Goal: Information Seeking & Learning: Learn about a topic

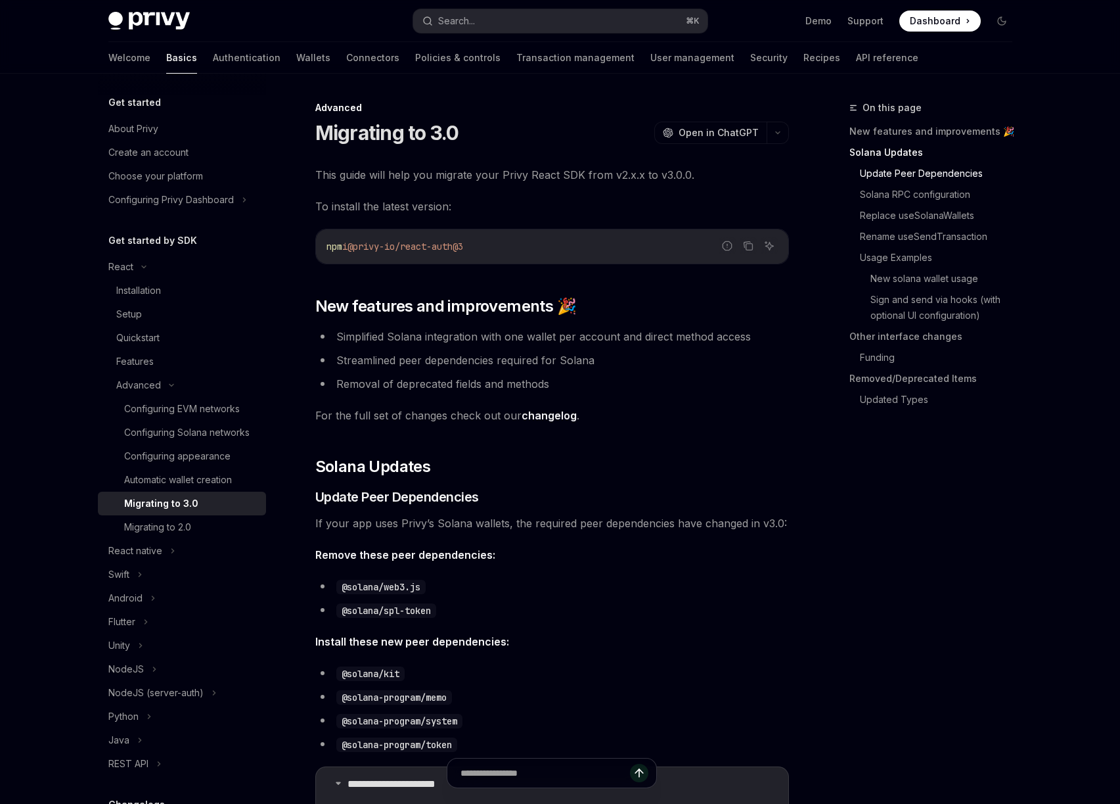
scroll to position [683, 0]
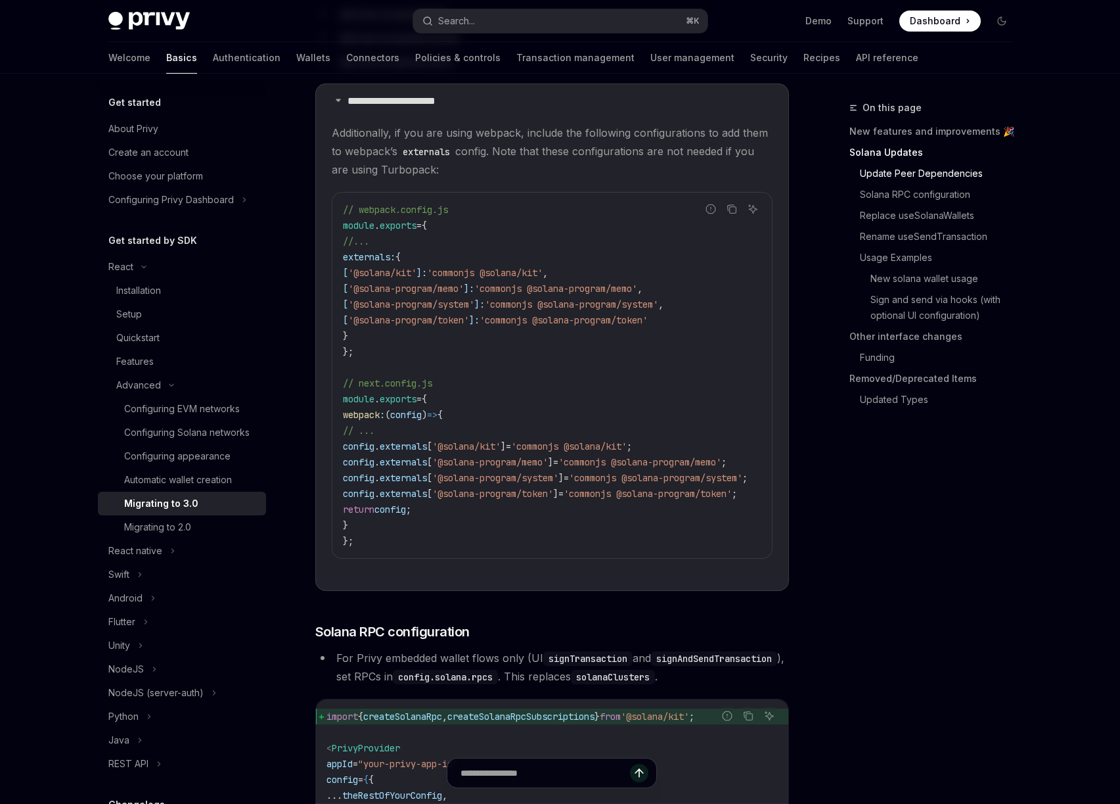
click at [475, 22] on div "Search..." at bounding box center [456, 21] width 37 height 16
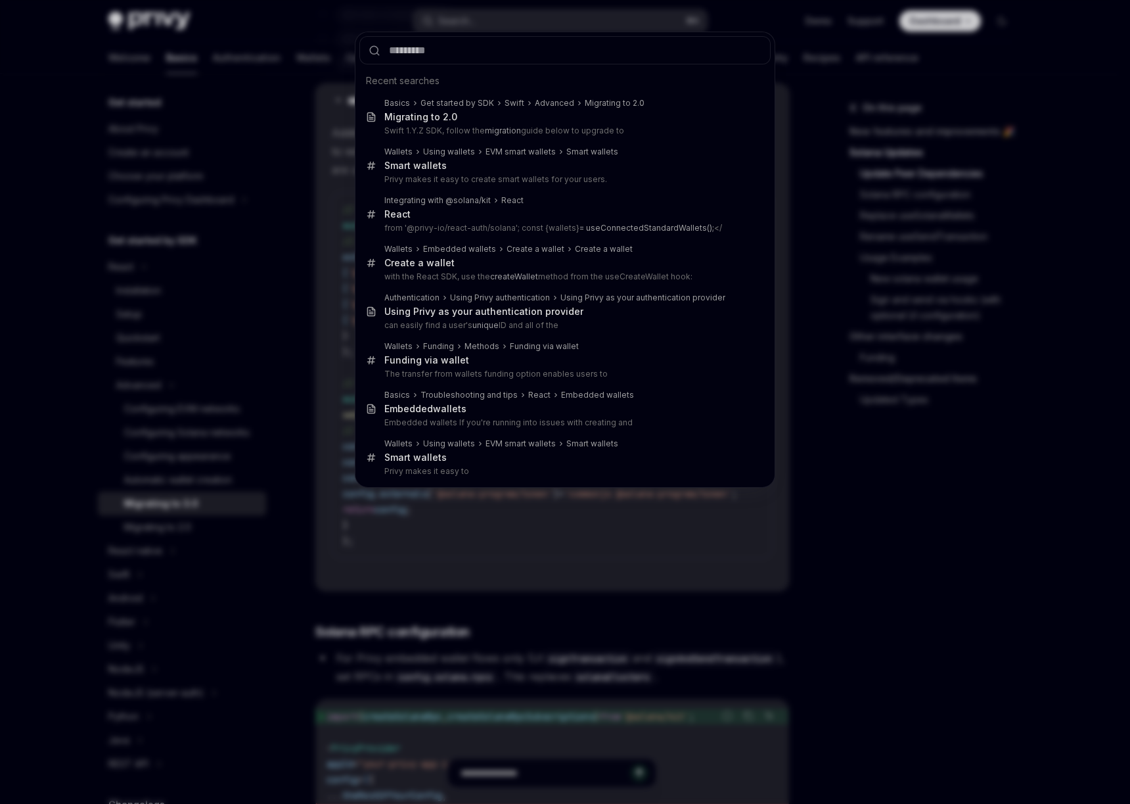
type input "**********"
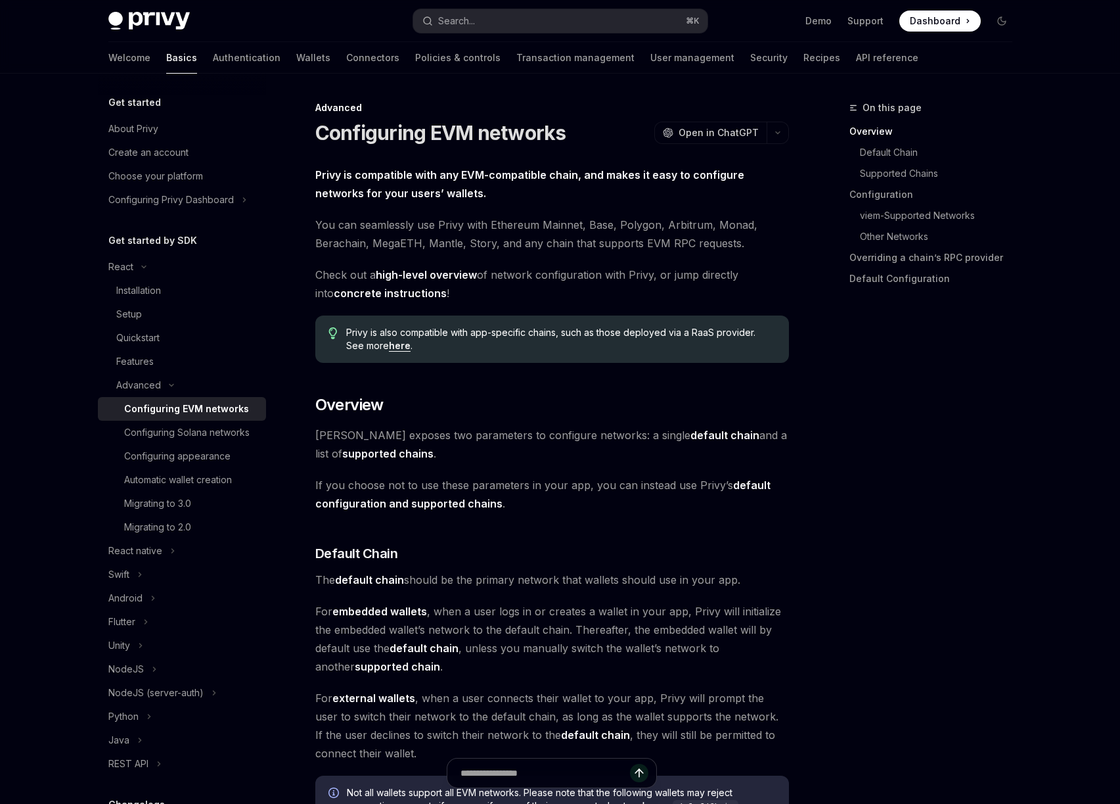
type textarea "*"
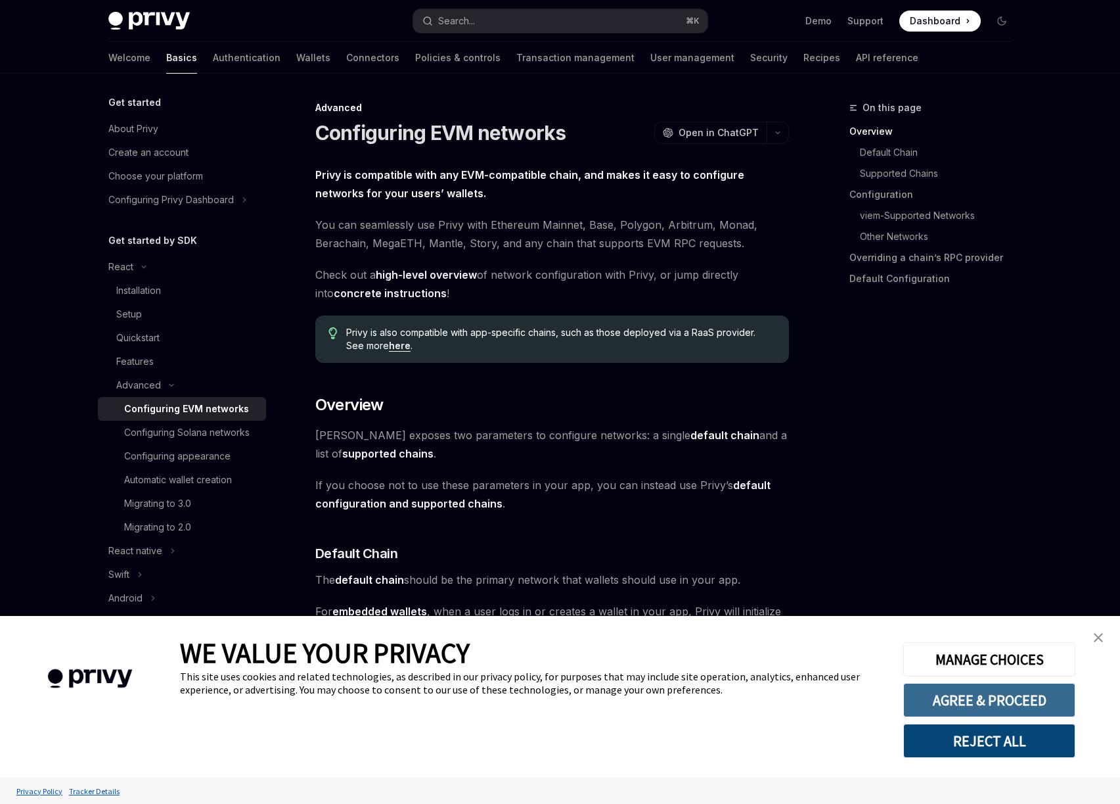
click at [1014, 706] on button "AGREE & PROCEED" at bounding box center [989, 700] width 172 height 34
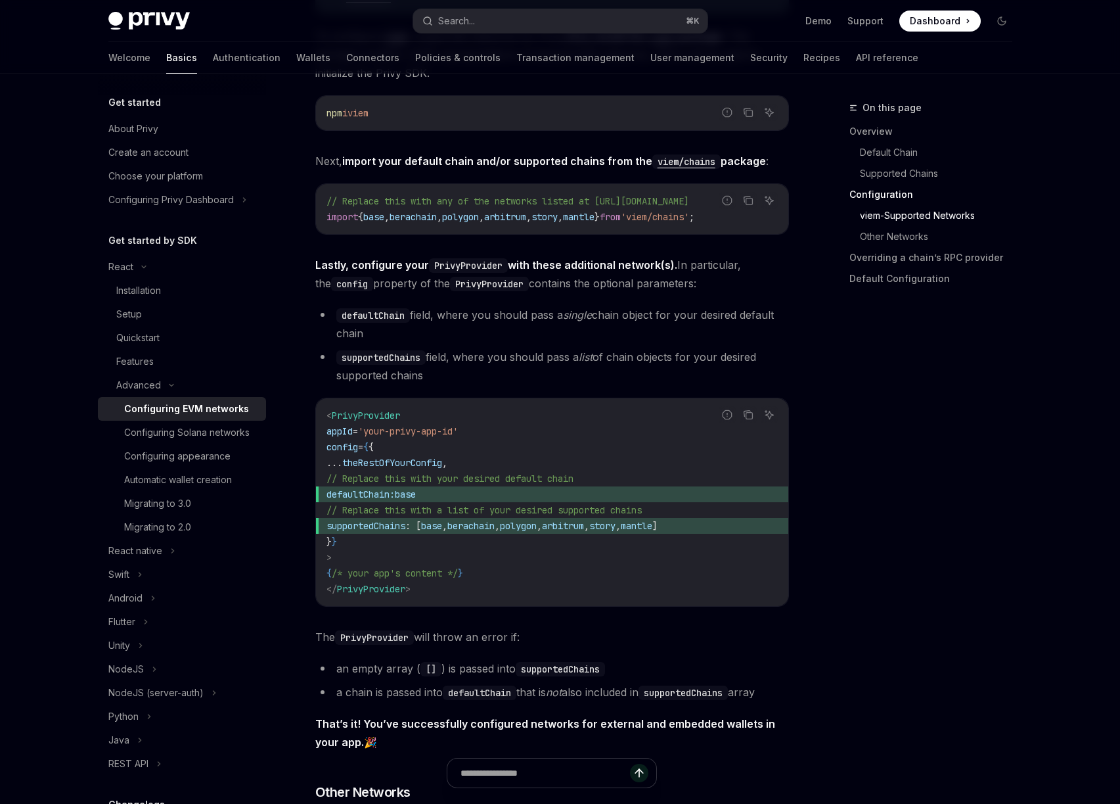
scroll to position [1474, 0]
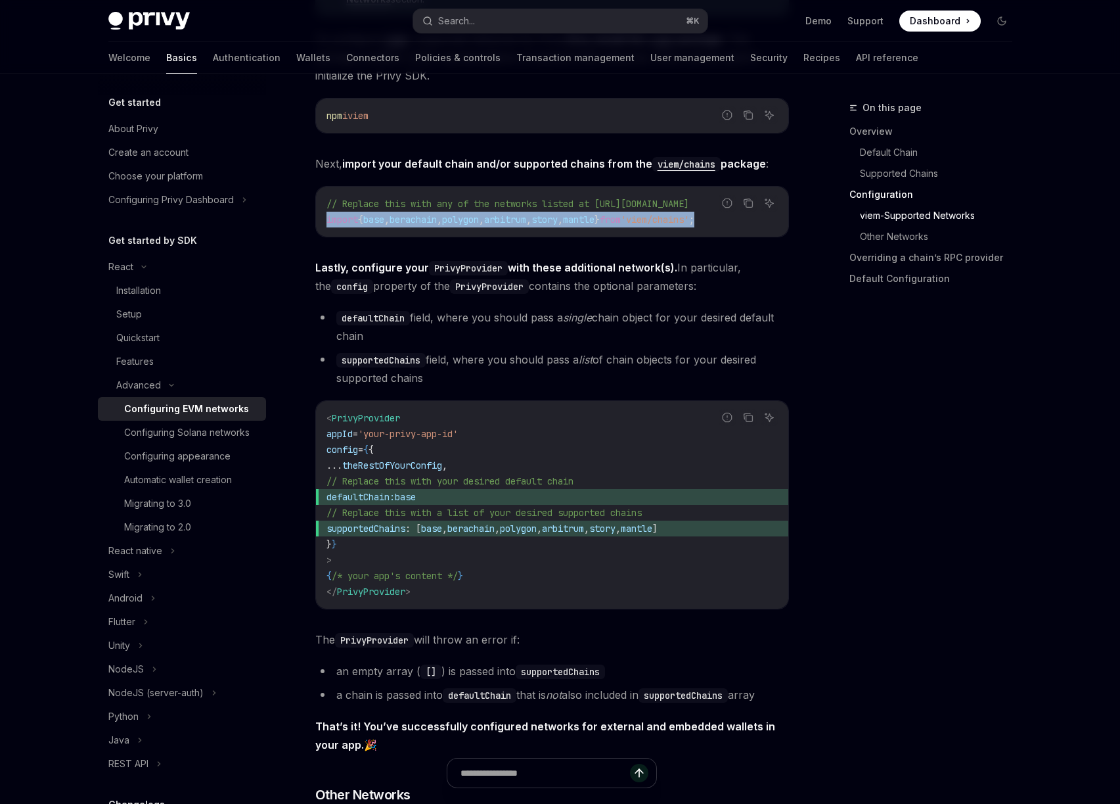
drag, startPoint x: 325, startPoint y: 221, endPoint x: 760, endPoint y: 214, distance: 434.4
click at [760, 214] on code "// Replace this with any of the networks listed at https://github.com/wevm/viem…" at bounding box center [552, 212] width 451 height 32
copy span "import { base , berachain , polygon , arbitrum , story , mantle } from 'viem/ch…"
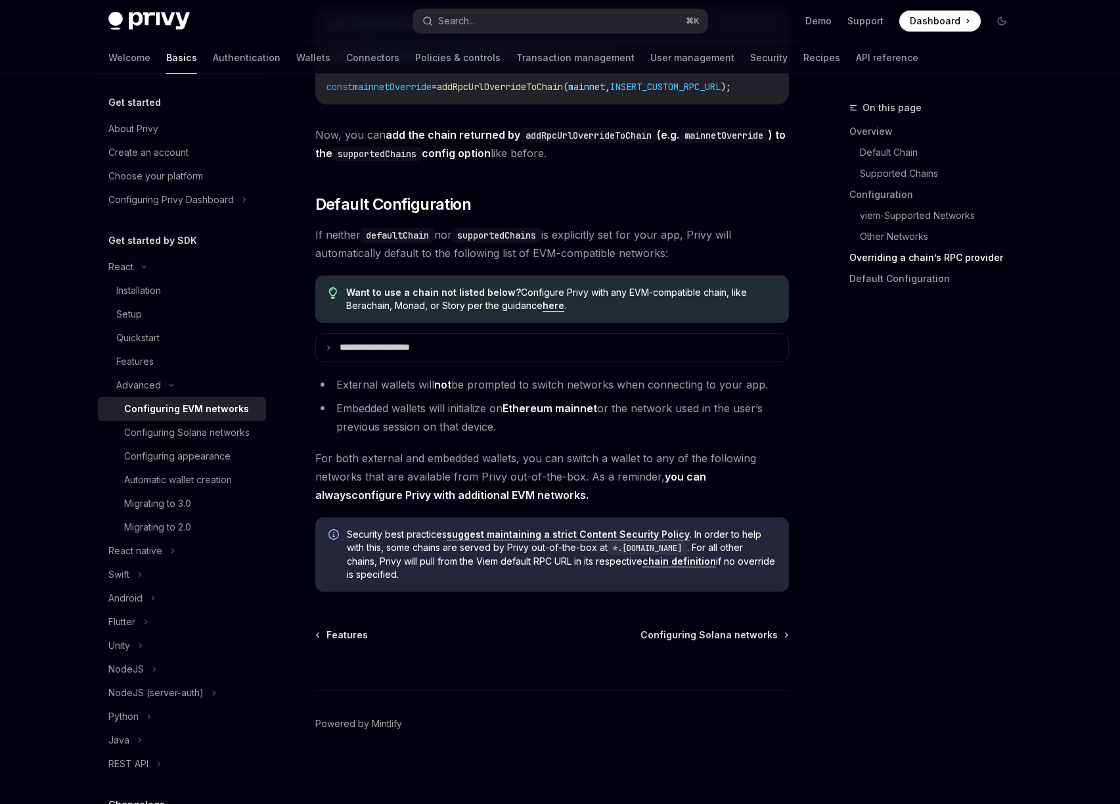
scroll to position [3172, 0]
click at [164, 438] on div "Configuring Solana networks" at bounding box center [187, 432] width 126 height 16
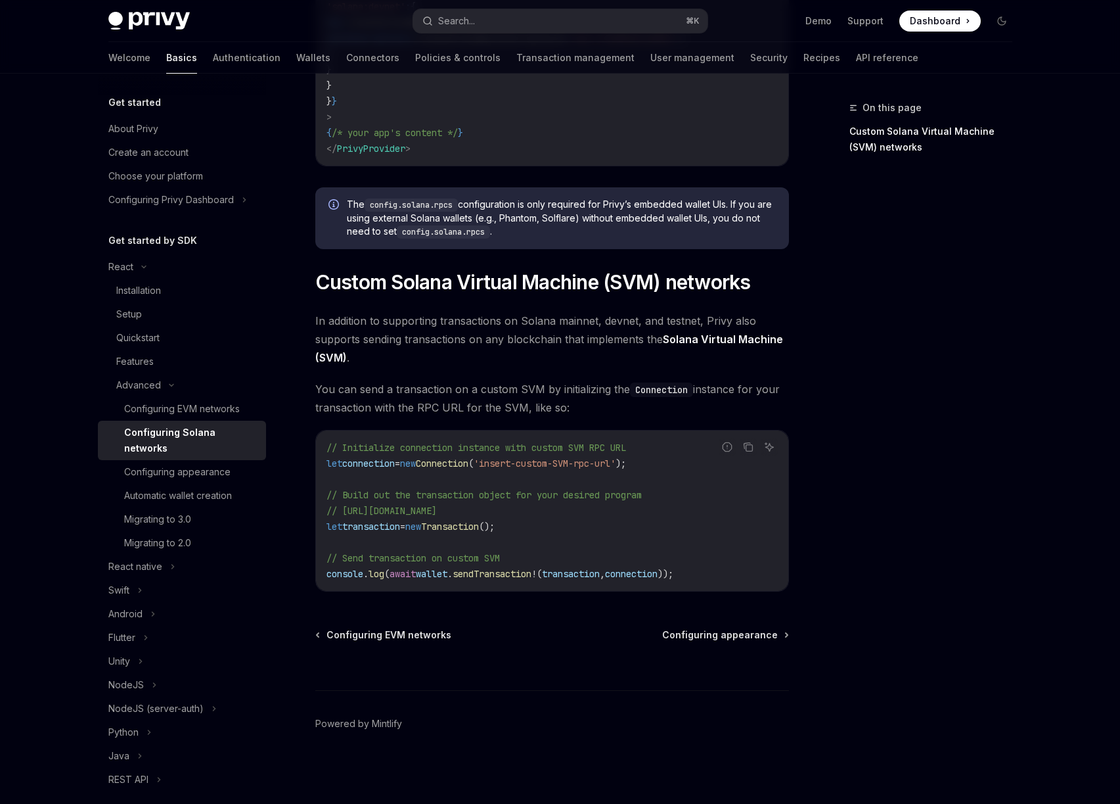
scroll to position [414, 0]
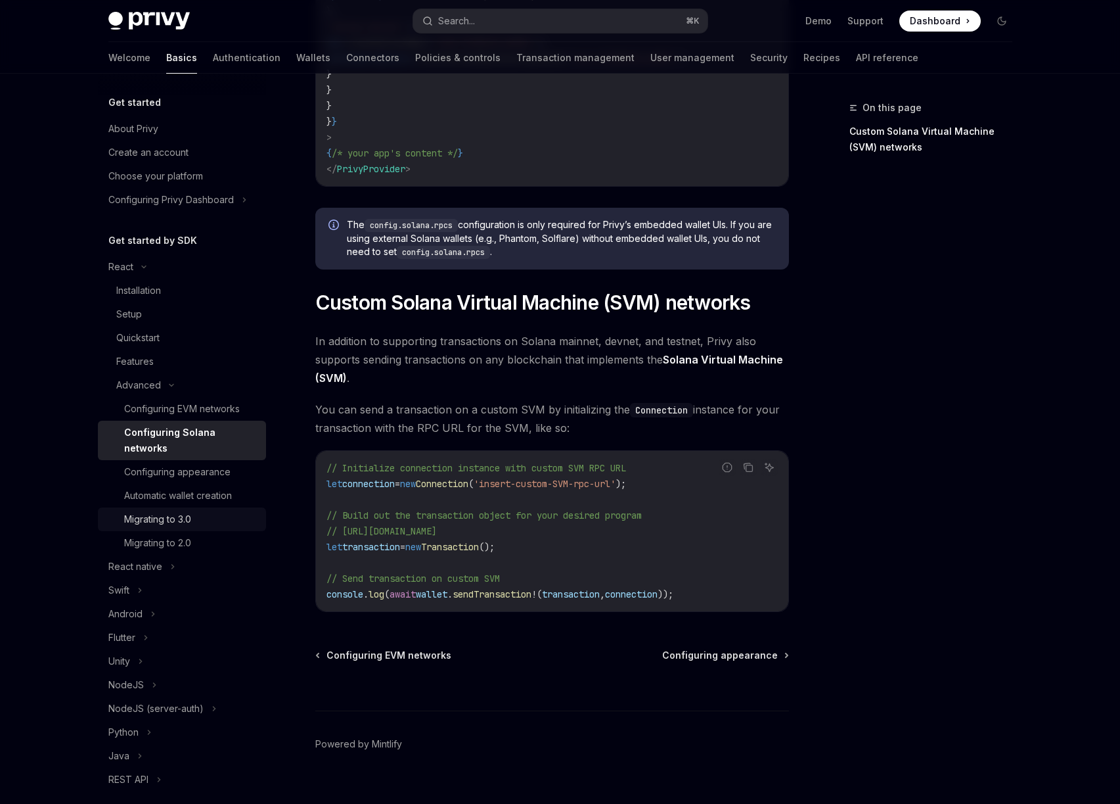
click at [166, 524] on div "Migrating to 3.0" at bounding box center [157, 519] width 67 height 16
type textarea "*"
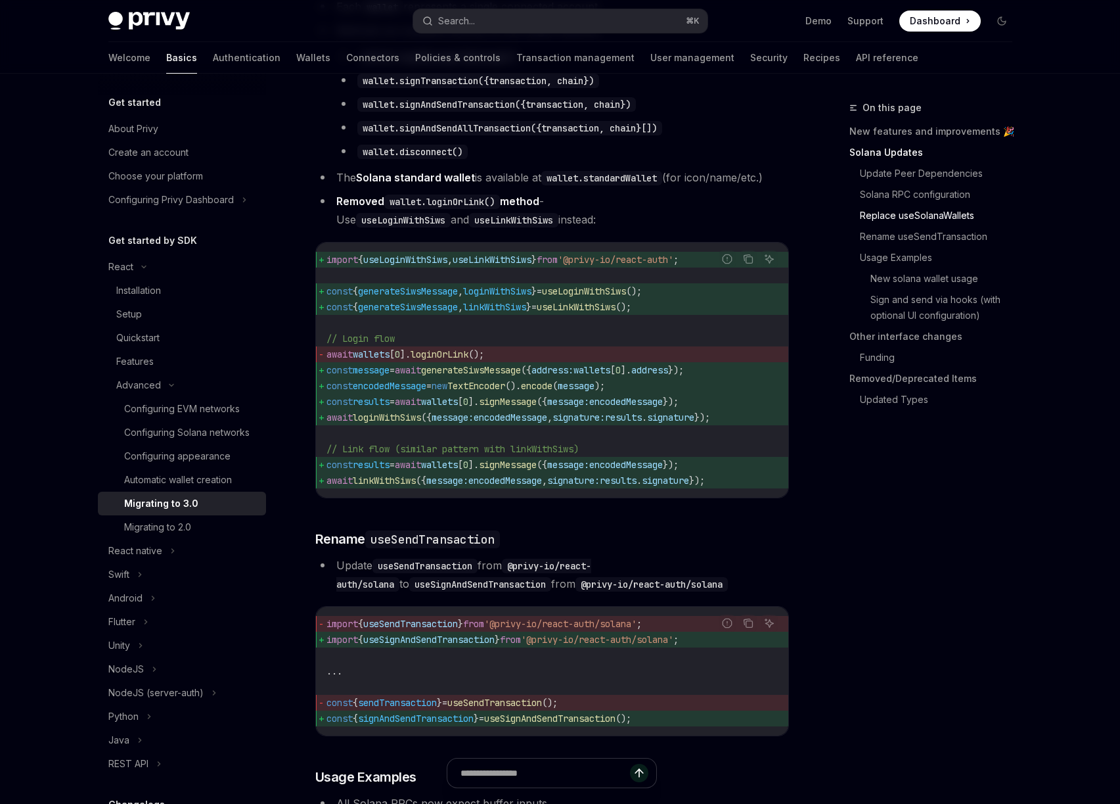
scroll to position [1612, 0]
